Goal: Transaction & Acquisition: Purchase product/service

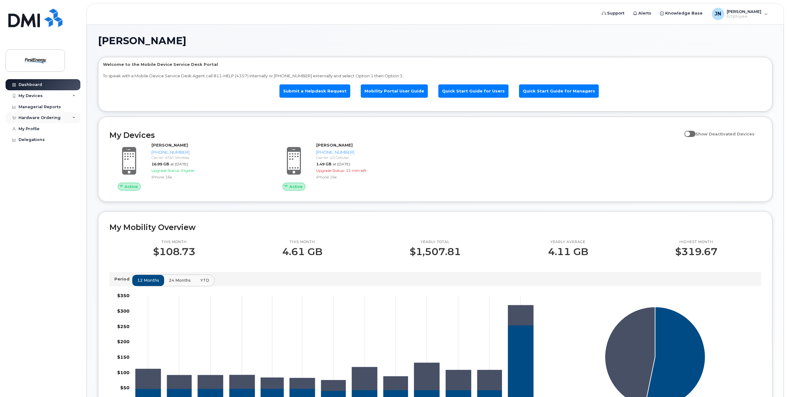
click at [71, 121] on div "Hardware Ordering" at bounding box center [43, 117] width 75 height 11
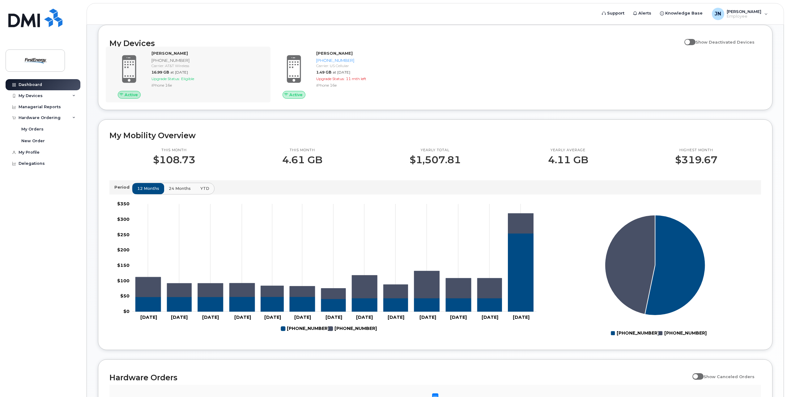
scroll to position [62, 0]
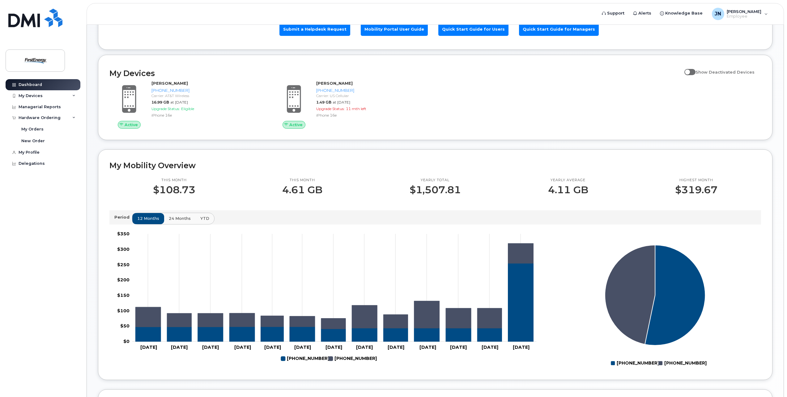
click at [695, 74] on span at bounding box center [690, 72] width 11 height 6
click at [690, 71] on input "Show Deactivated Devices" at bounding box center [687, 68] width 5 height 5
click at [695, 74] on span at bounding box center [690, 72] width 11 height 6
click at [690, 71] on input "Show Deactivated Devices" at bounding box center [687, 68] width 5 height 5
checkbox input "false"
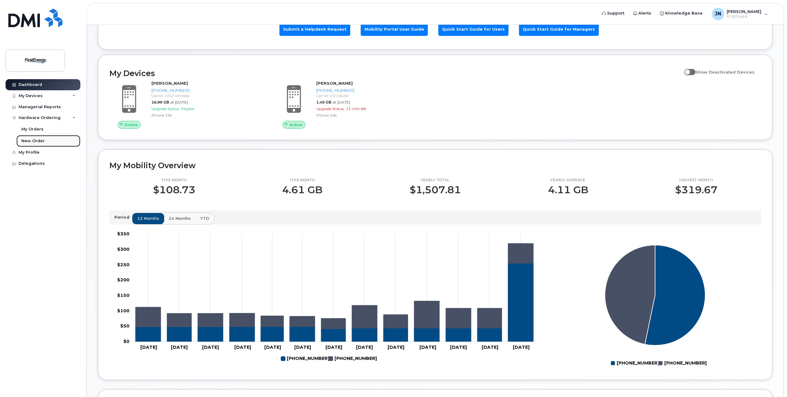
click at [32, 140] on div "New Order" at bounding box center [33, 141] width 24 height 6
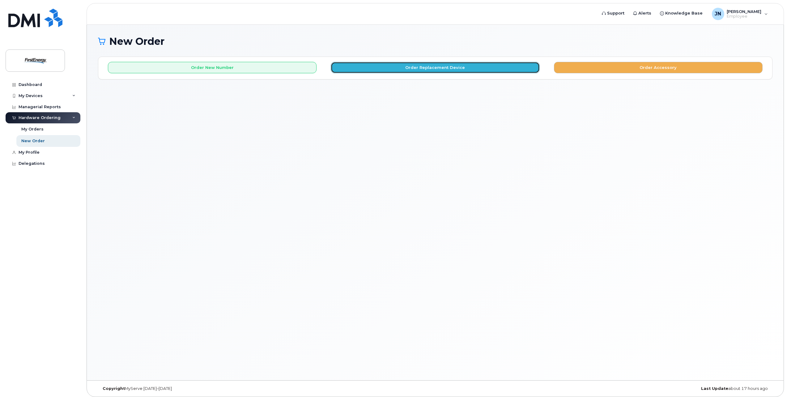
click at [456, 67] on button "Order Replacement Device" at bounding box center [435, 67] width 209 height 11
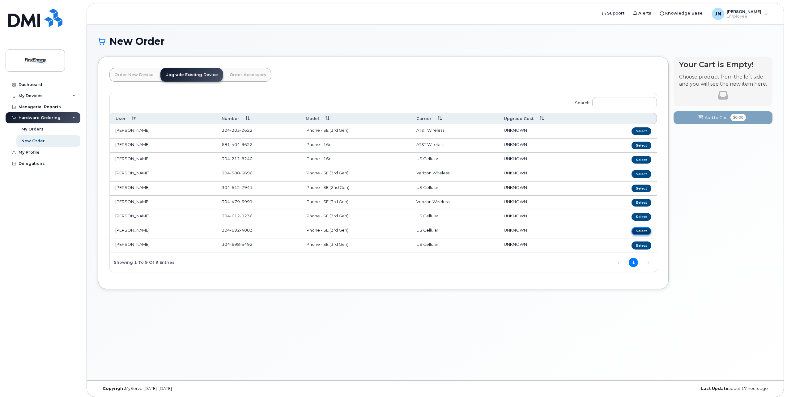
click at [648, 233] on button "Select" at bounding box center [642, 231] width 20 height 8
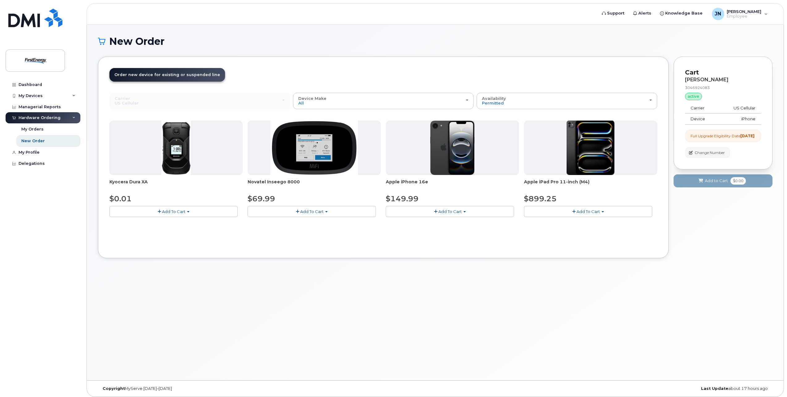
click at [456, 214] on span "Add To Cart" at bounding box center [451, 211] width 24 height 5
click at [439, 223] on link "$149.99 - 2 Year Upgrade" at bounding box center [420, 223] width 65 height 8
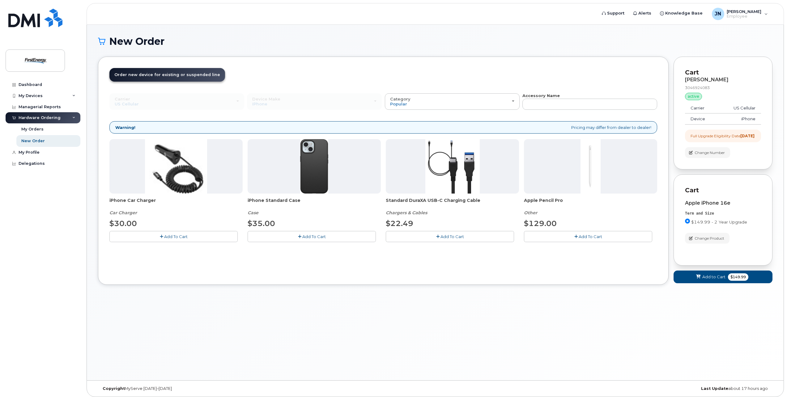
click at [312, 237] on span "Add To Cart" at bounding box center [314, 236] width 24 height 5
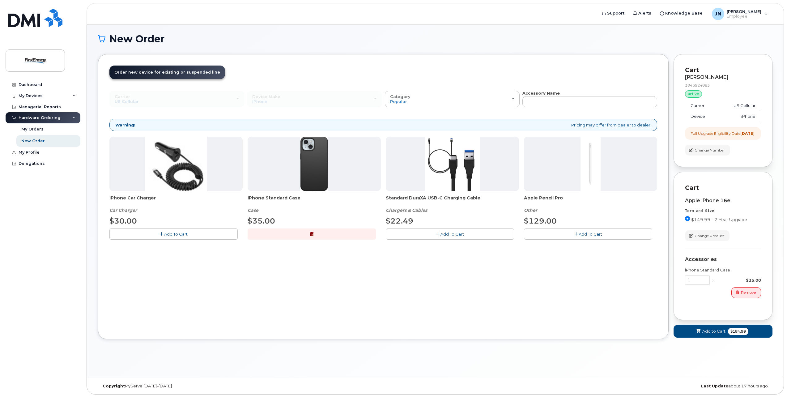
scroll to position [3, 0]
click at [691, 346] on div "Cart Richard C Windon 3046924083 active suspended Carrier US Cellular Device iP…" at bounding box center [723, 201] width 99 height 294
click at [700, 333] on icon at bounding box center [698, 331] width 4 height 4
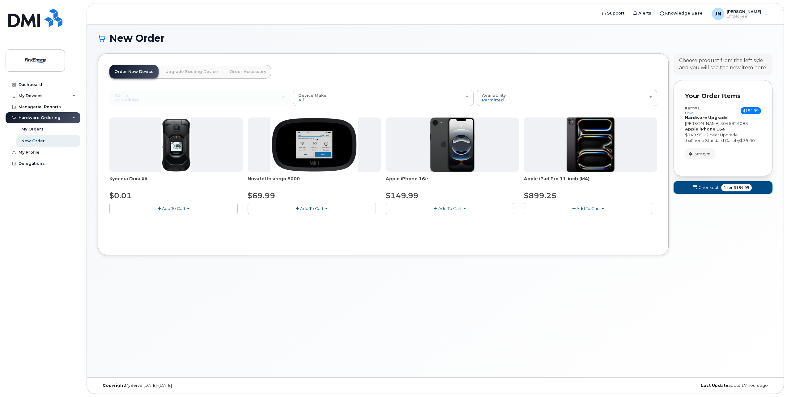
click at [698, 186] on span "submit" at bounding box center [695, 188] width 6 height 6
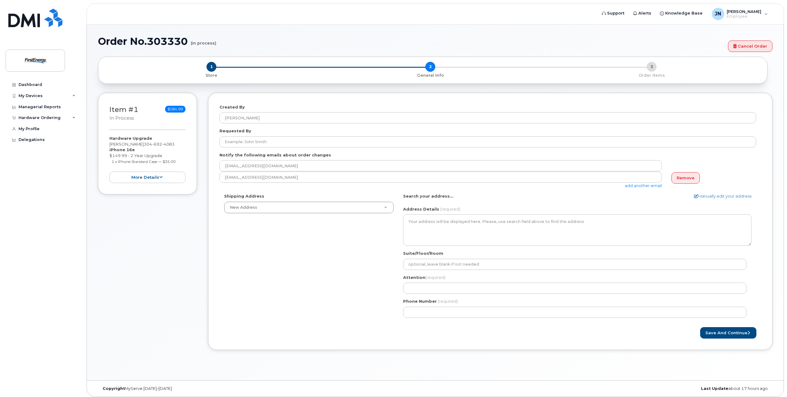
select select
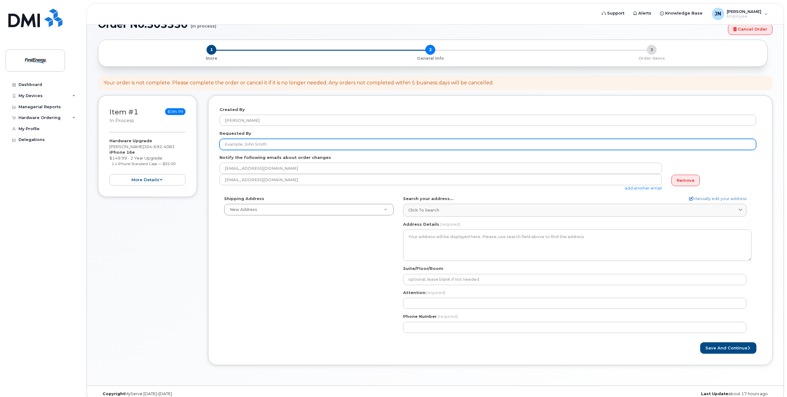
scroll to position [25, 0]
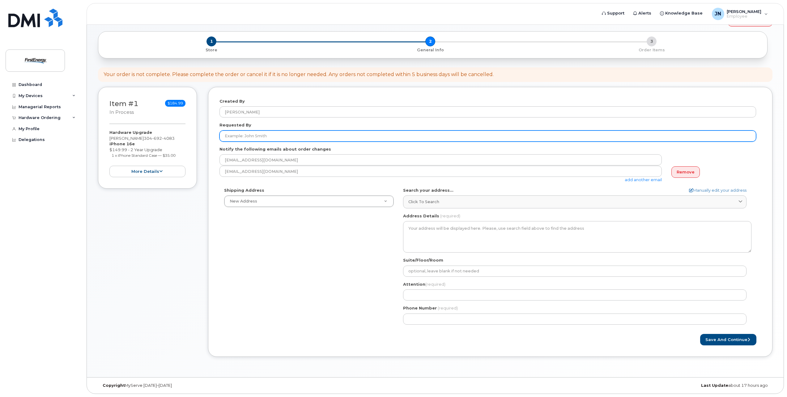
click at [280, 136] on input "Requested By" at bounding box center [488, 136] width 537 height 11
click at [404, 139] on input "Requested By" at bounding box center [488, 136] width 537 height 11
type input "[PERSON_NAME]"
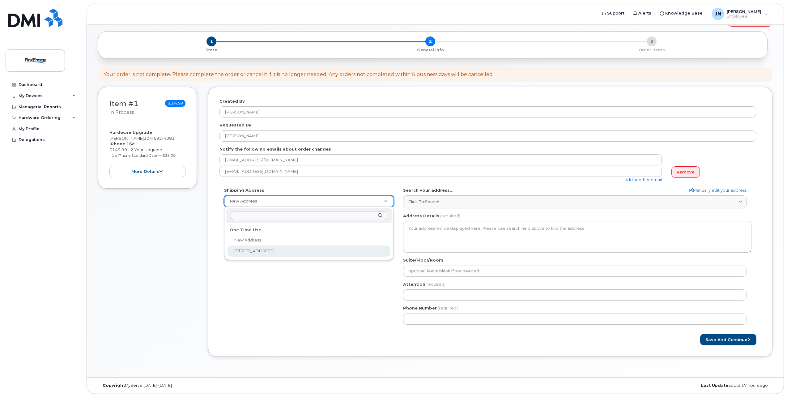
select select "115 Boxwood Ln"
type textarea "115 Boxwood Ln FAIRMONT WV 26554-2126 UNITED STATES"
type input "[PERSON_NAME]"
type input "6814049622"
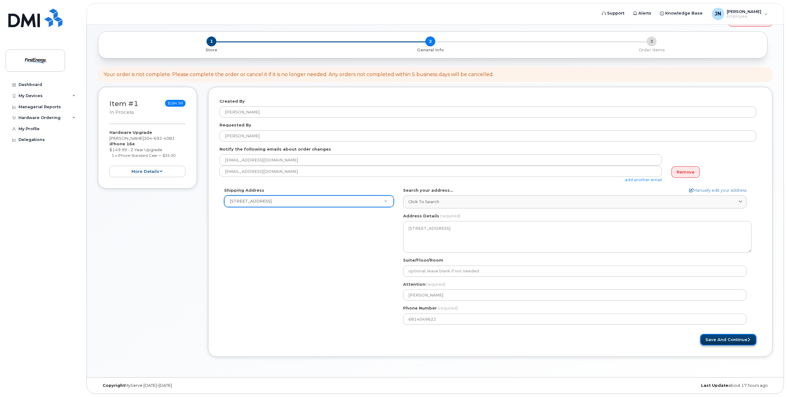
click at [716, 336] on button "Save and Continue" at bounding box center [728, 339] width 56 height 11
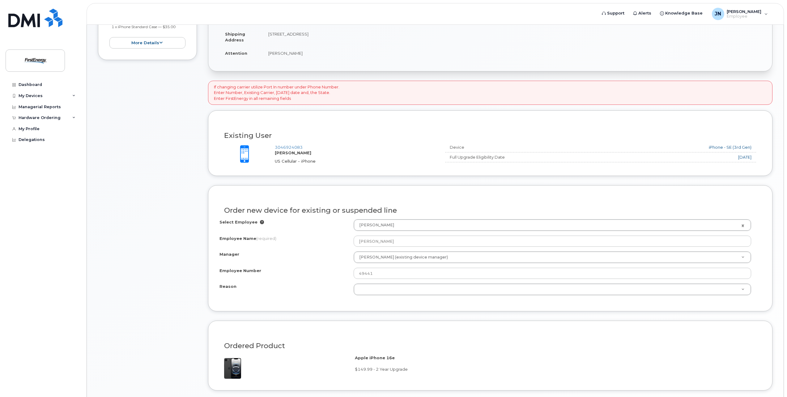
scroll to position [216, 0]
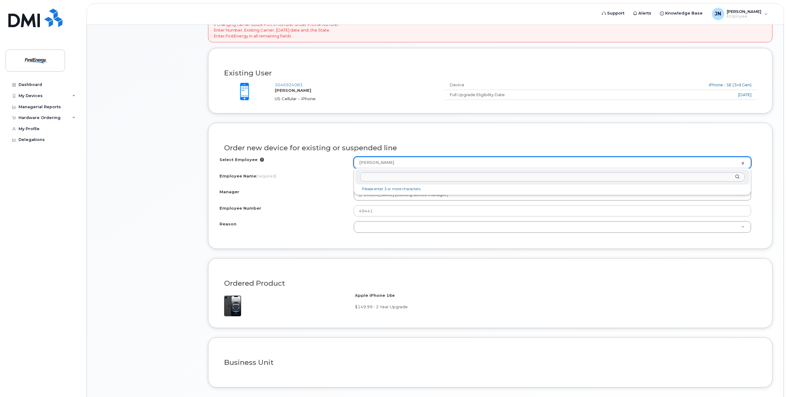
type input "r"
type input "windon"
type input "2082237"
type input "[PERSON_NAME]"
type input "31909"
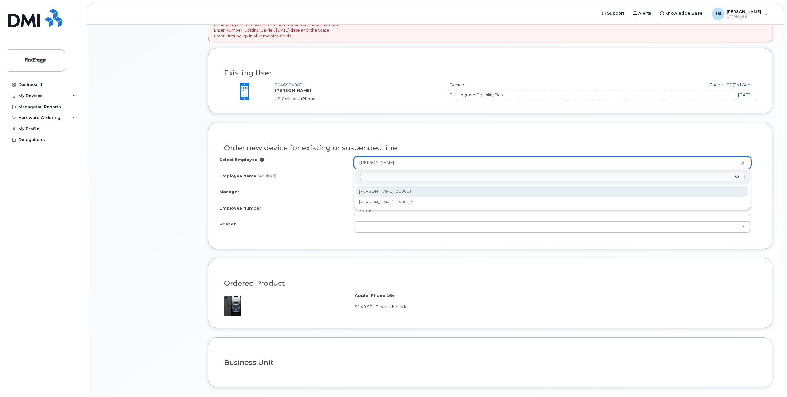
select select "2073409"
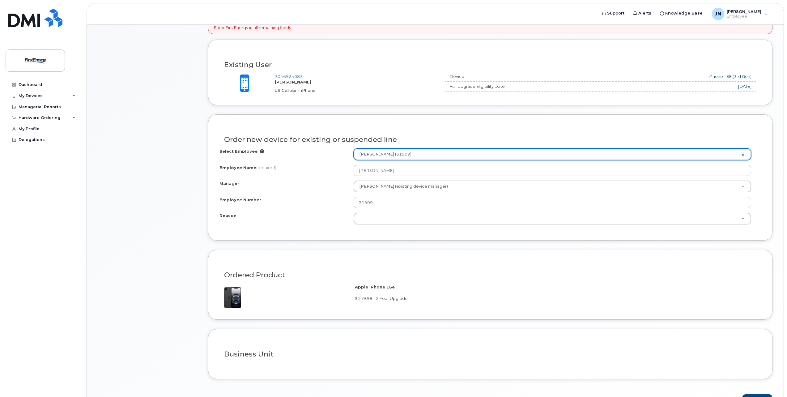
scroll to position [264, 0]
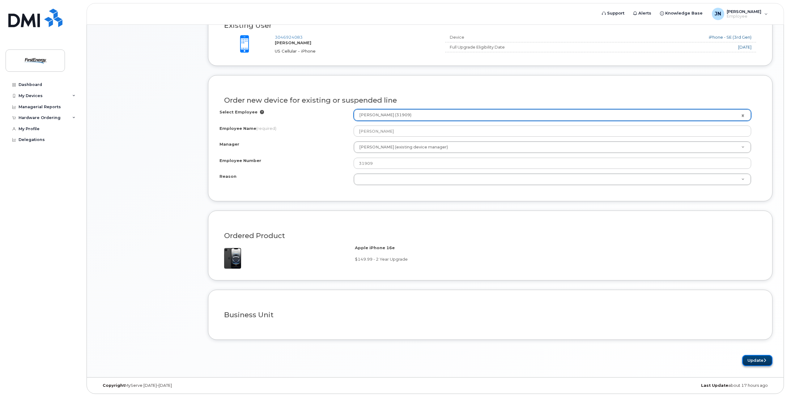
click at [749, 361] on button "Update" at bounding box center [758, 360] width 30 height 11
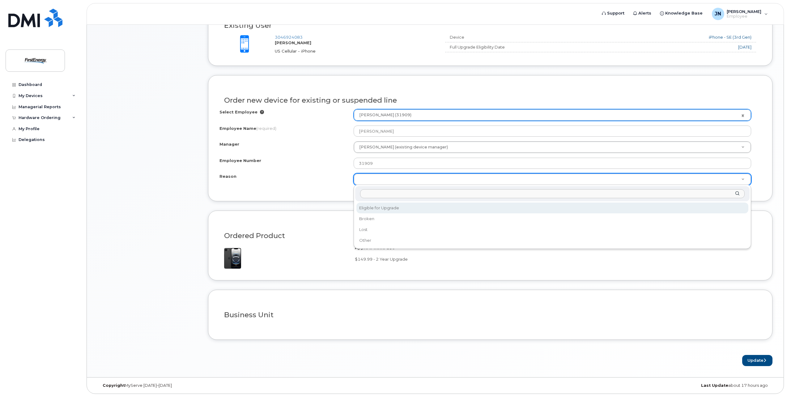
select select "eligible_for_upgrade"
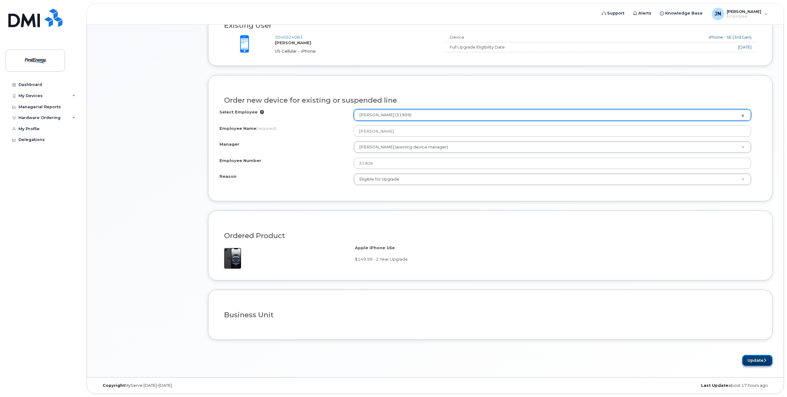
click at [748, 356] on button "Update" at bounding box center [758, 360] width 30 height 11
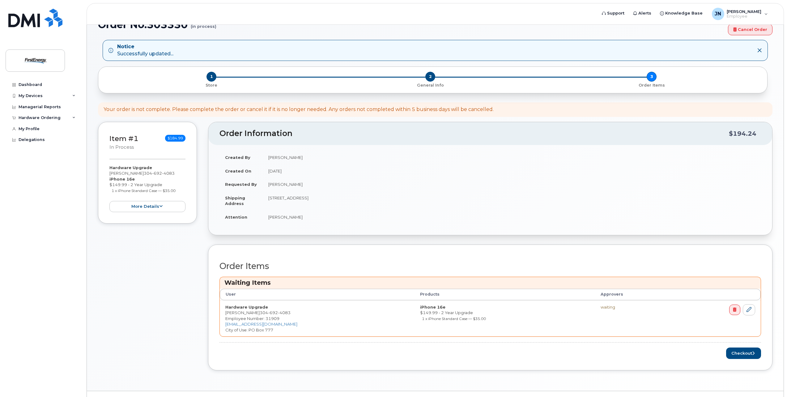
scroll to position [30, 0]
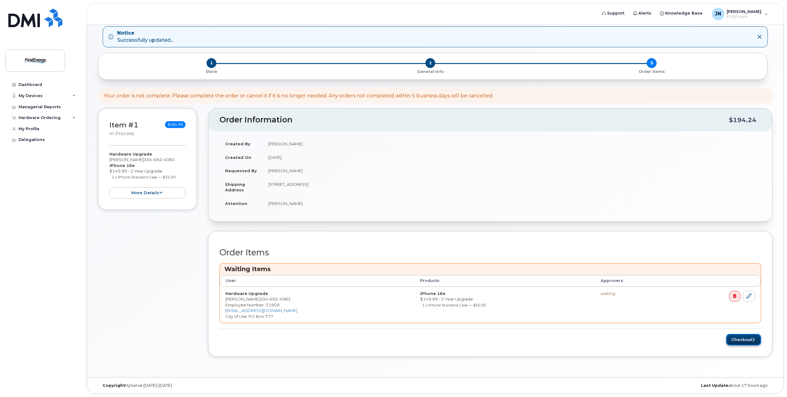
drag, startPoint x: 742, startPoint y: 340, endPoint x: 732, endPoint y: 340, distance: 10.2
click at [742, 340] on button "Checkout" at bounding box center [743, 339] width 35 height 11
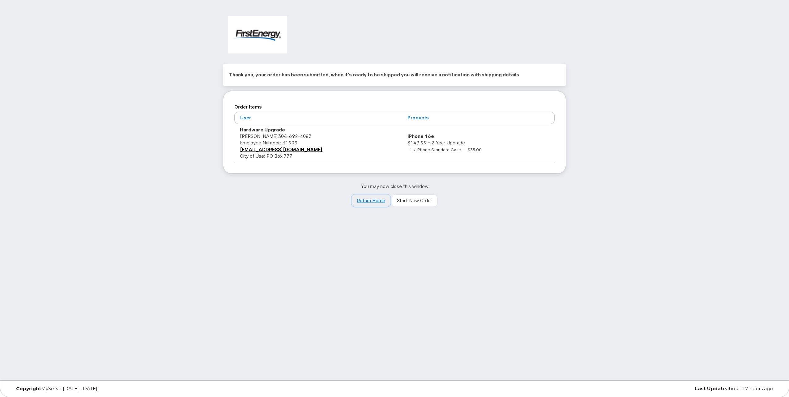
click at [372, 204] on link "Return Home" at bounding box center [371, 201] width 39 height 12
